Goal: Task Accomplishment & Management: Use online tool/utility

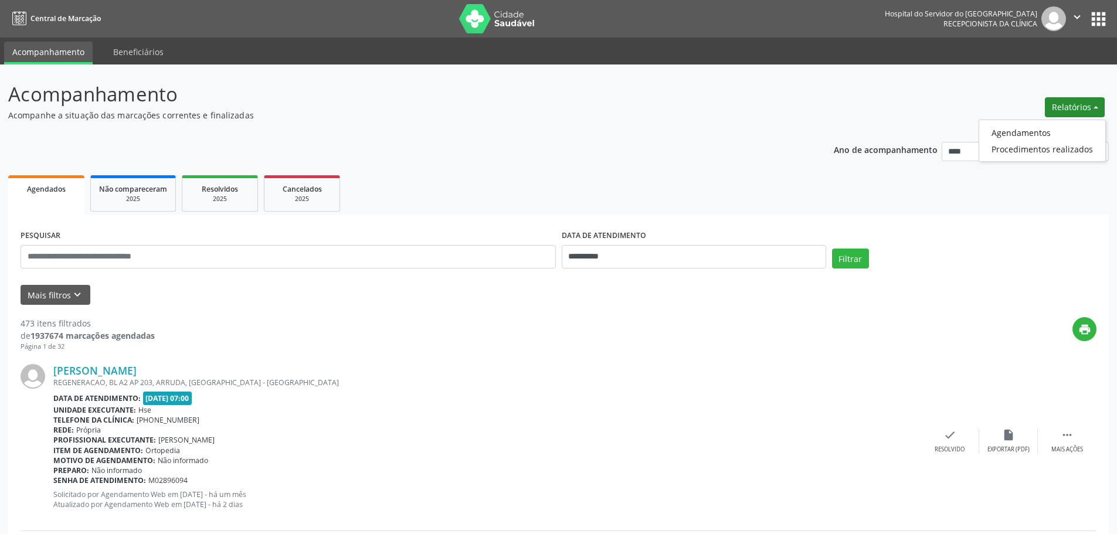
click at [1044, 124] on ul "Agendamentos Procedimentos realizados" at bounding box center [1041, 141] width 127 height 42
click at [1035, 130] on link "Agendamentos" at bounding box center [1042, 132] width 126 height 16
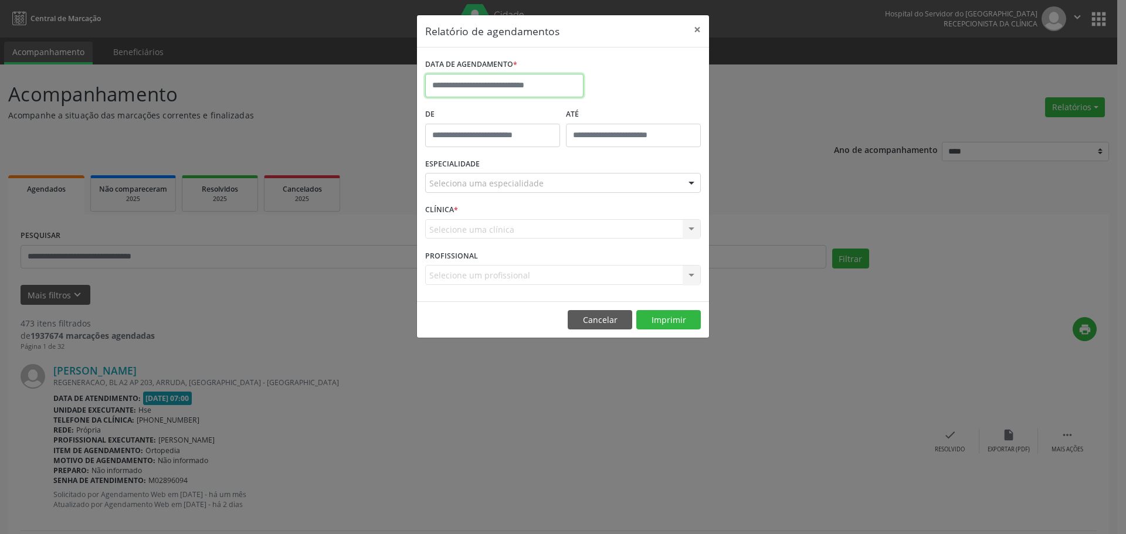
click at [505, 89] on input "text" at bounding box center [504, 85] width 158 height 23
click at [511, 168] on span "8" at bounding box center [515, 170] width 23 height 23
type input "**********"
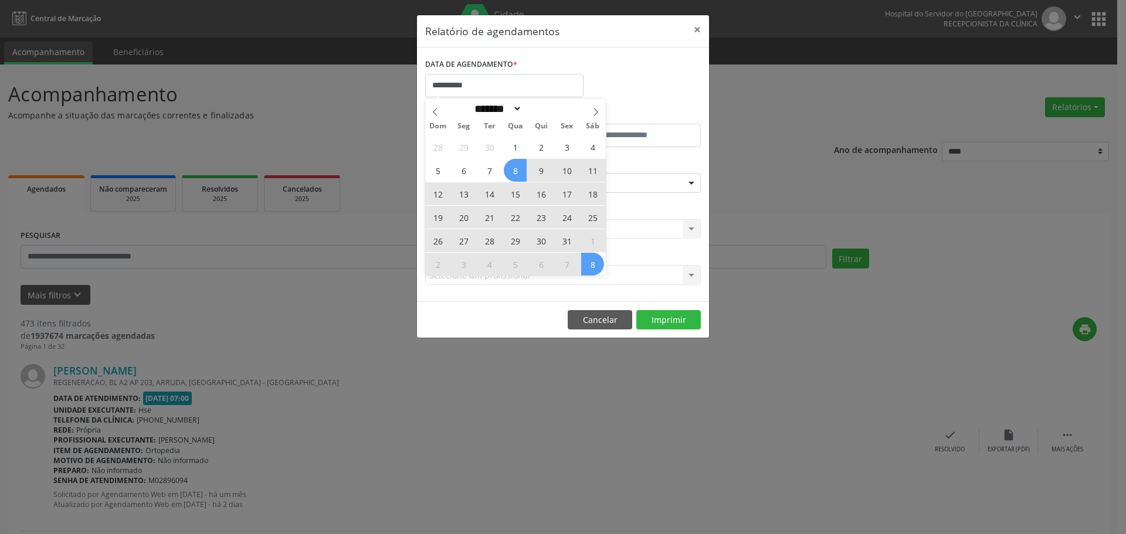
click at [597, 267] on div "28 29 30 1 2 3 4 5 6 7 8 9 10 11 12 13 14 15 16 17 18 19 20 21 22 23 24 25 26 2…" at bounding box center [515, 205] width 181 height 141
click at [597, 267] on span "8" at bounding box center [592, 264] width 23 height 23
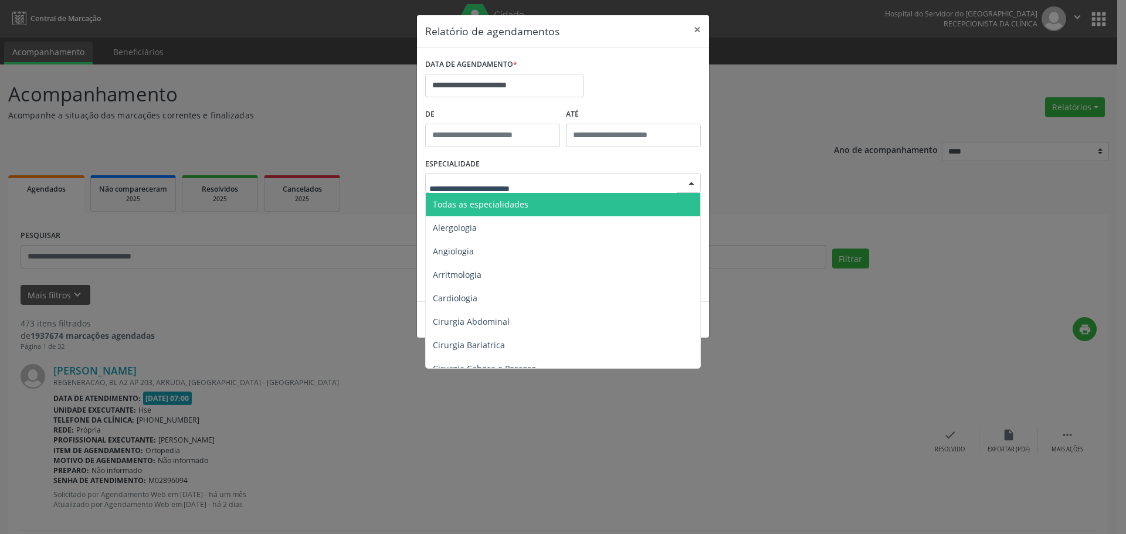
click at [495, 200] on span "Todas as especialidades" at bounding box center [481, 204] width 96 height 11
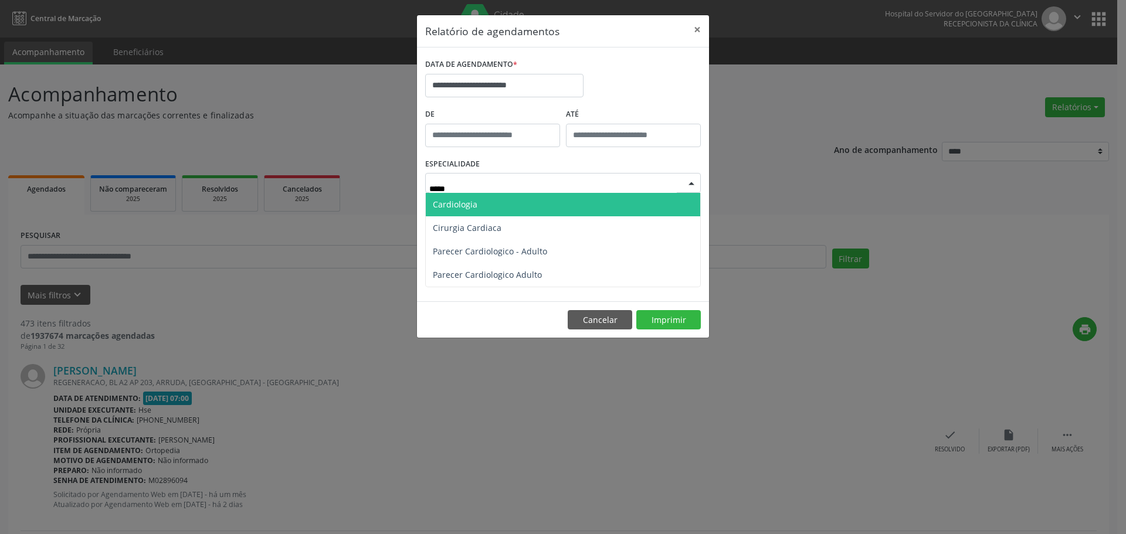
type input "******"
click at [541, 215] on span "Cardiologia" at bounding box center [563, 204] width 274 height 23
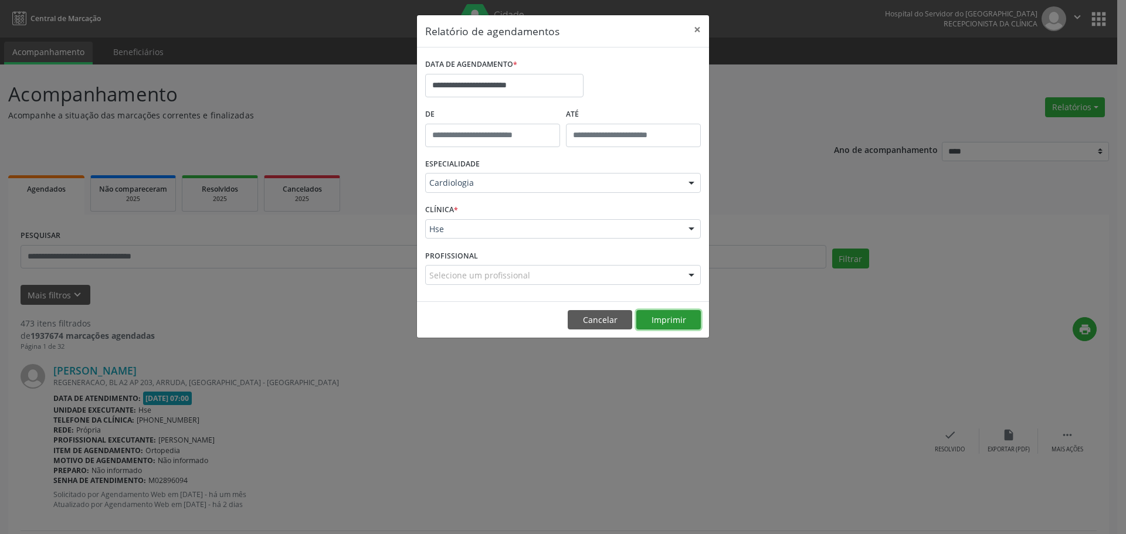
click at [667, 315] on button "Imprimir" at bounding box center [668, 320] width 64 height 20
